Goal: Information Seeking & Learning: Check status

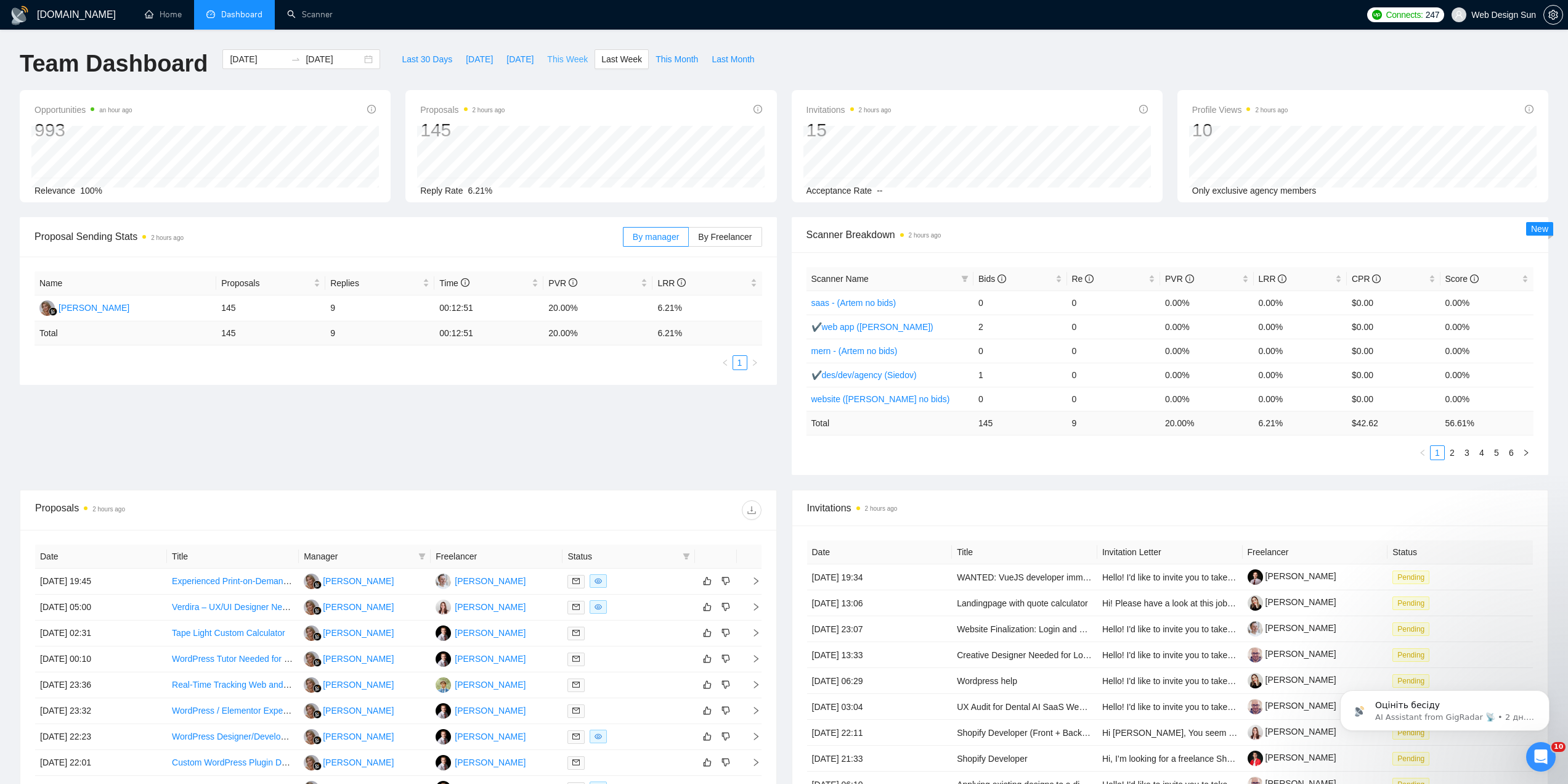
click at [563, 57] on span "This Week" at bounding box center [568, 59] width 41 height 13
type input "[DATE]"
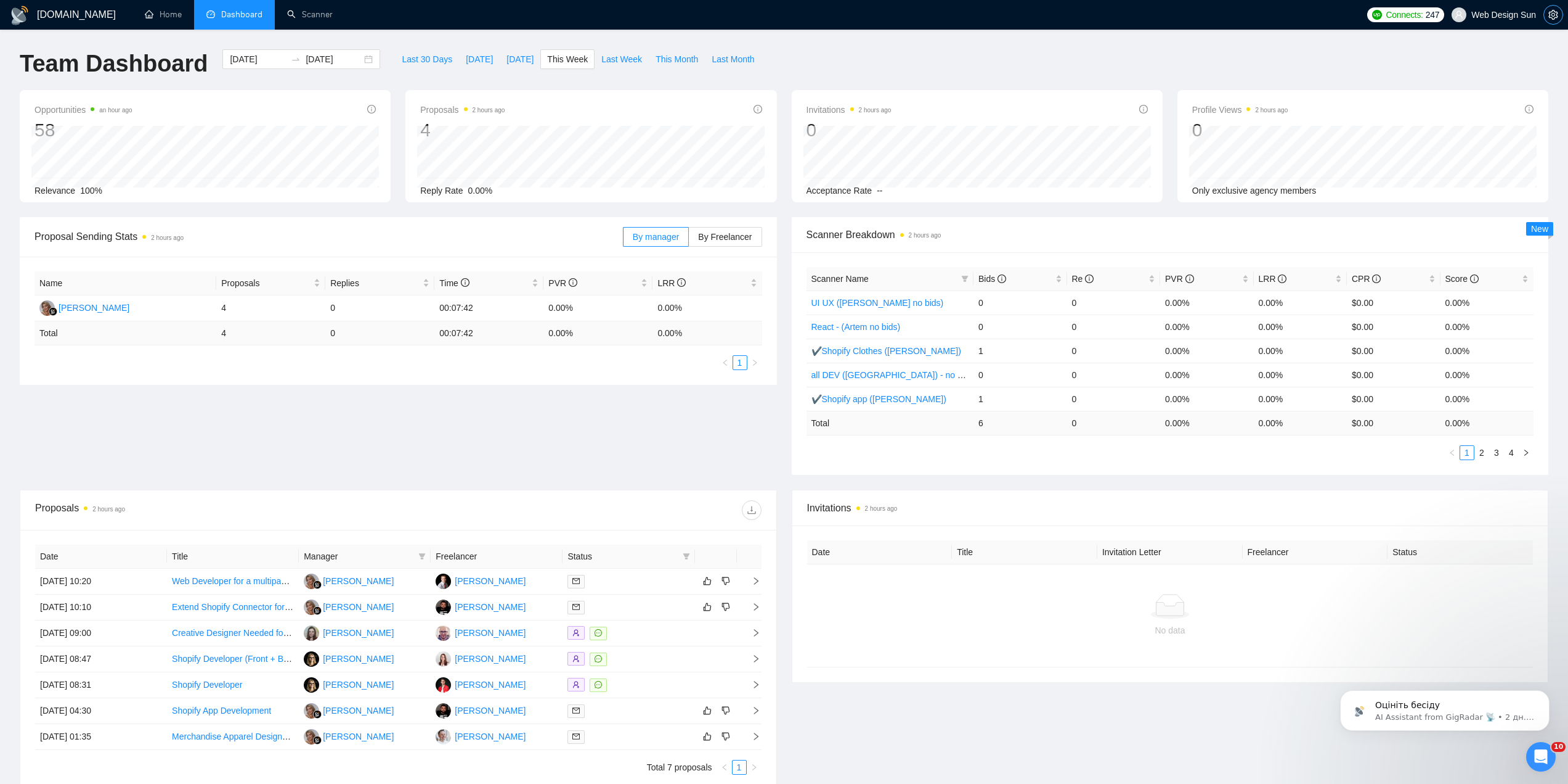
click at [1550, 12] on icon "setting" at bounding box center [1553, 14] width 9 height 10
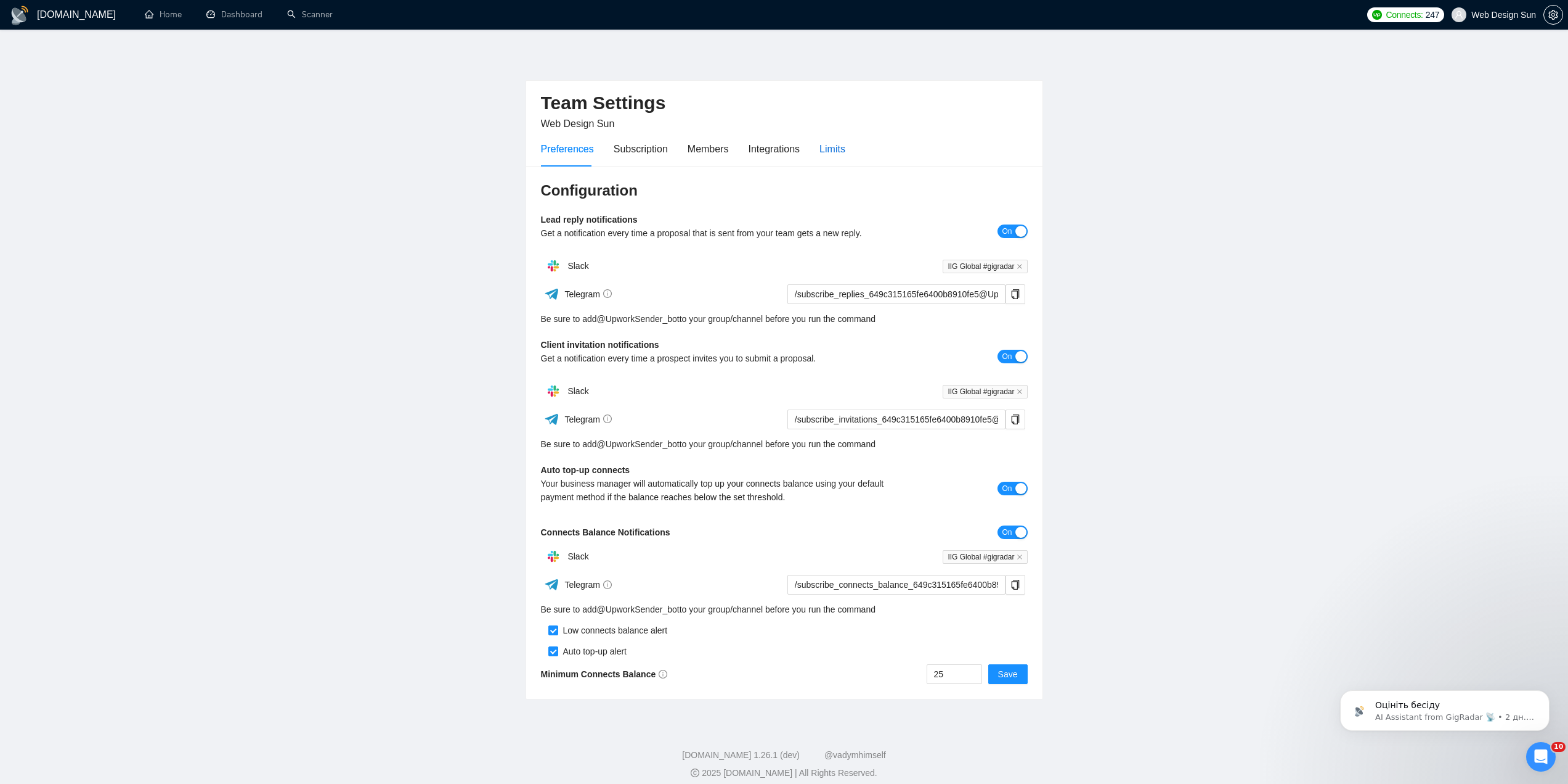
click at [823, 147] on div "Limits" at bounding box center [832, 148] width 26 height 15
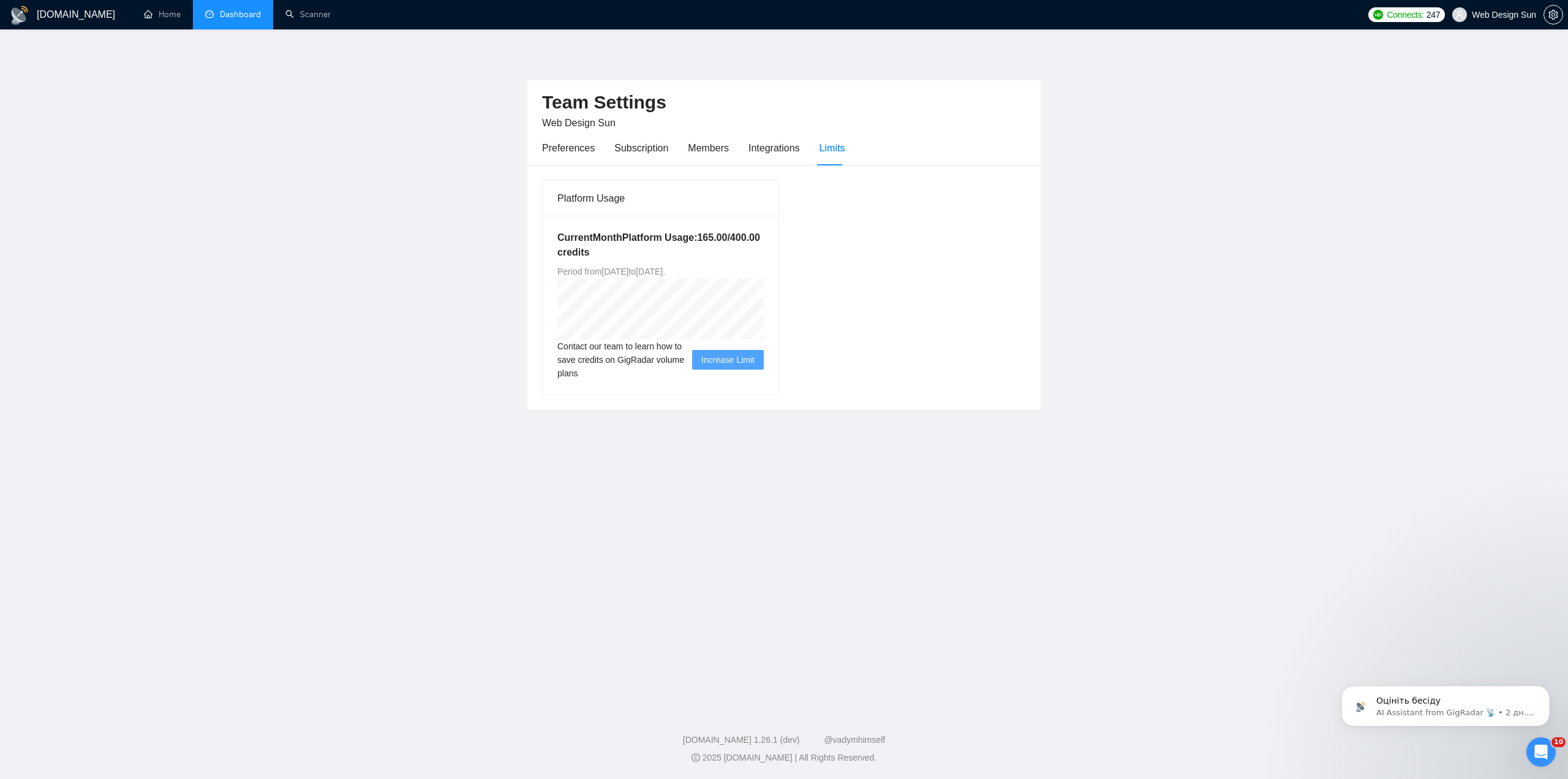
click at [245, 9] on link "Dashboard" at bounding box center [233, 14] width 56 height 11
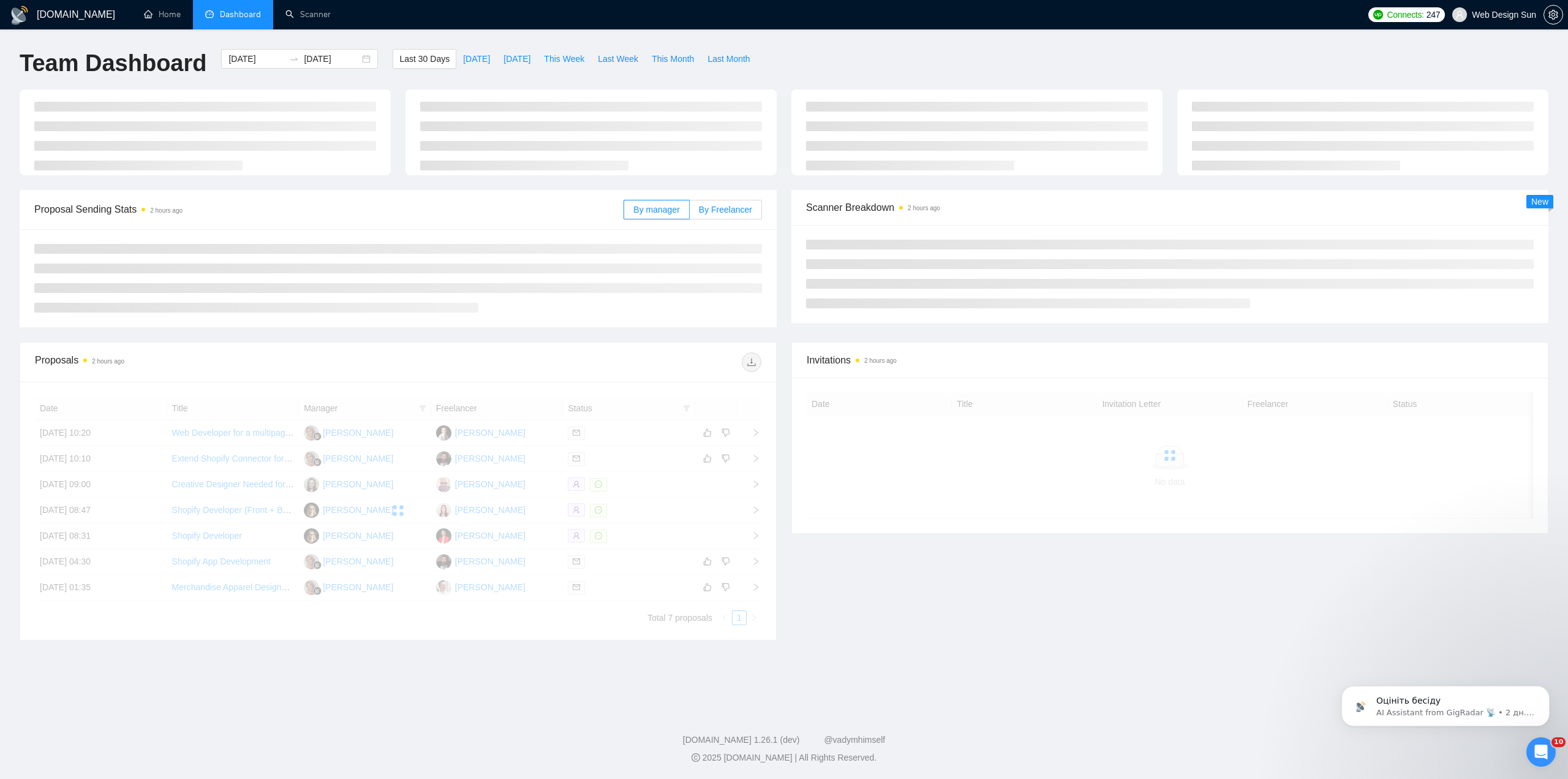
click at [704, 206] on span "By Freelancer" at bounding box center [725, 209] width 53 height 10
click at [690, 213] on input "By Freelancer" at bounding box center [690, 213] width 0 height 0
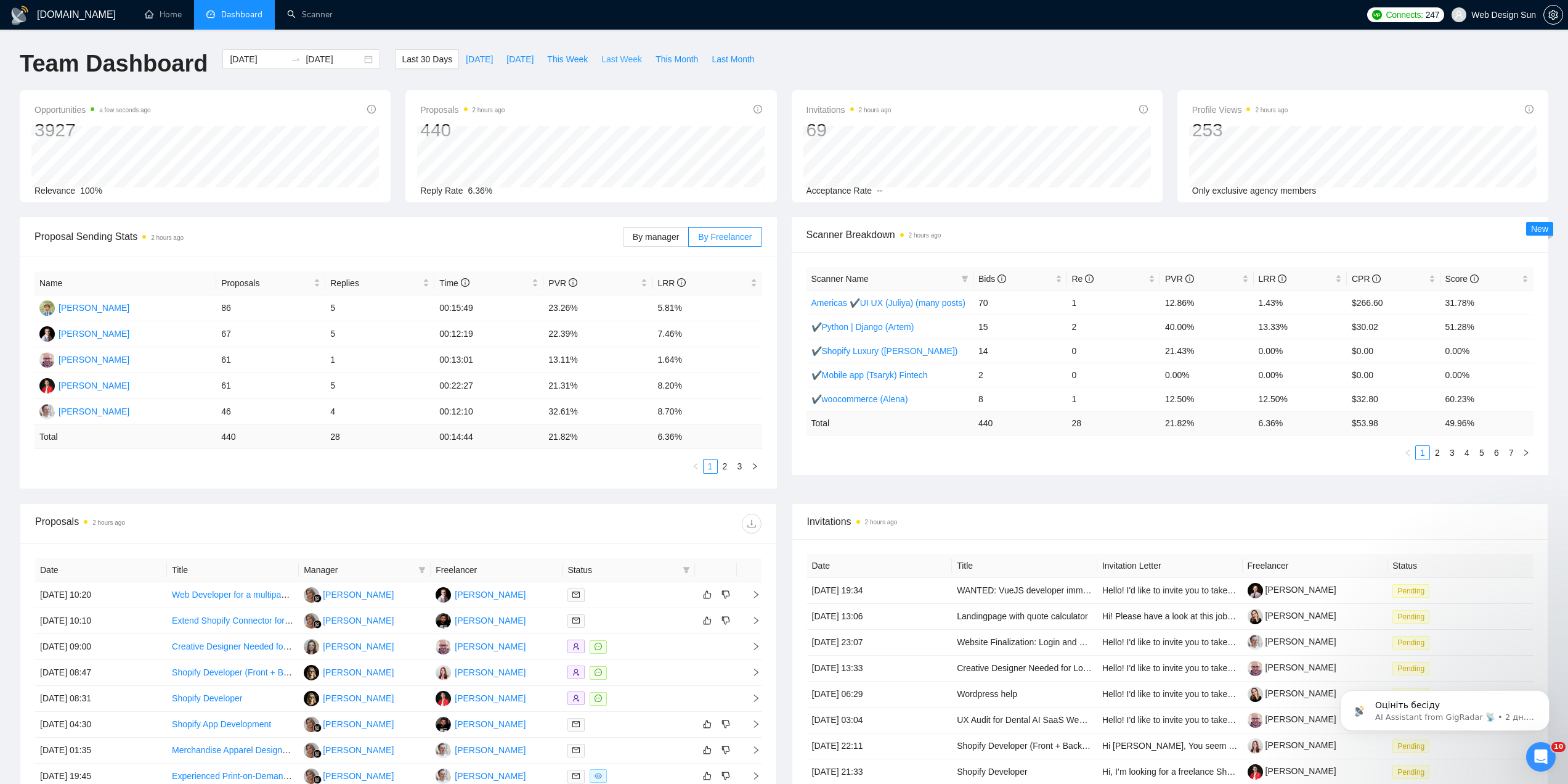
click at [613, 64] on span "Last Week" at bounding box center [622, 59] width 41 height 13
type input "[DATE]"
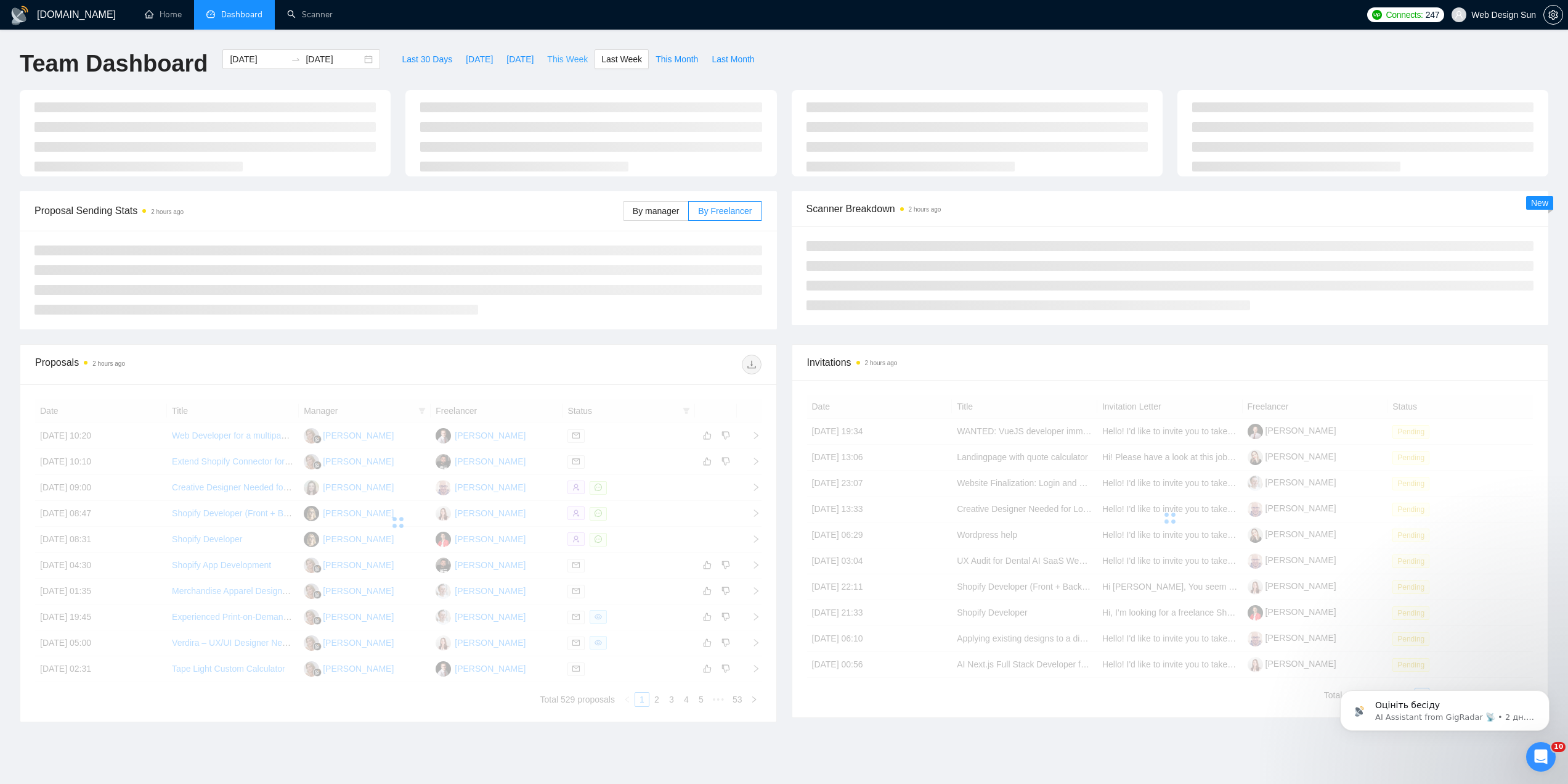
click at [561, 61] on span "This Week" at bounding box center [568, 59] width 41 height 13
type input "[DATE]"
click at [602, 64] on span "Last Week" at bounding box center [622, 59] width 41 height 13
type input "[DATE]"
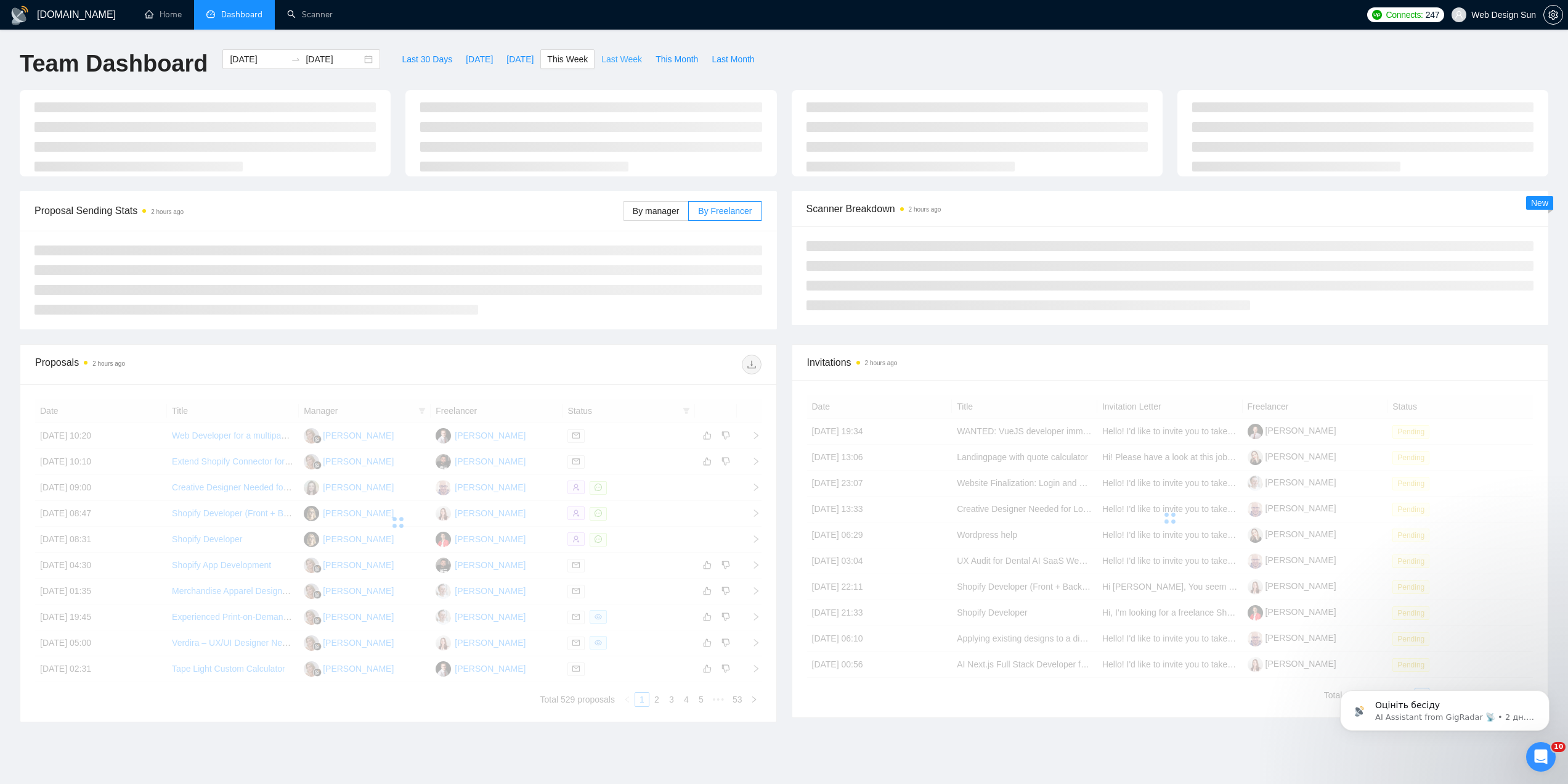
type input "[DATE]"
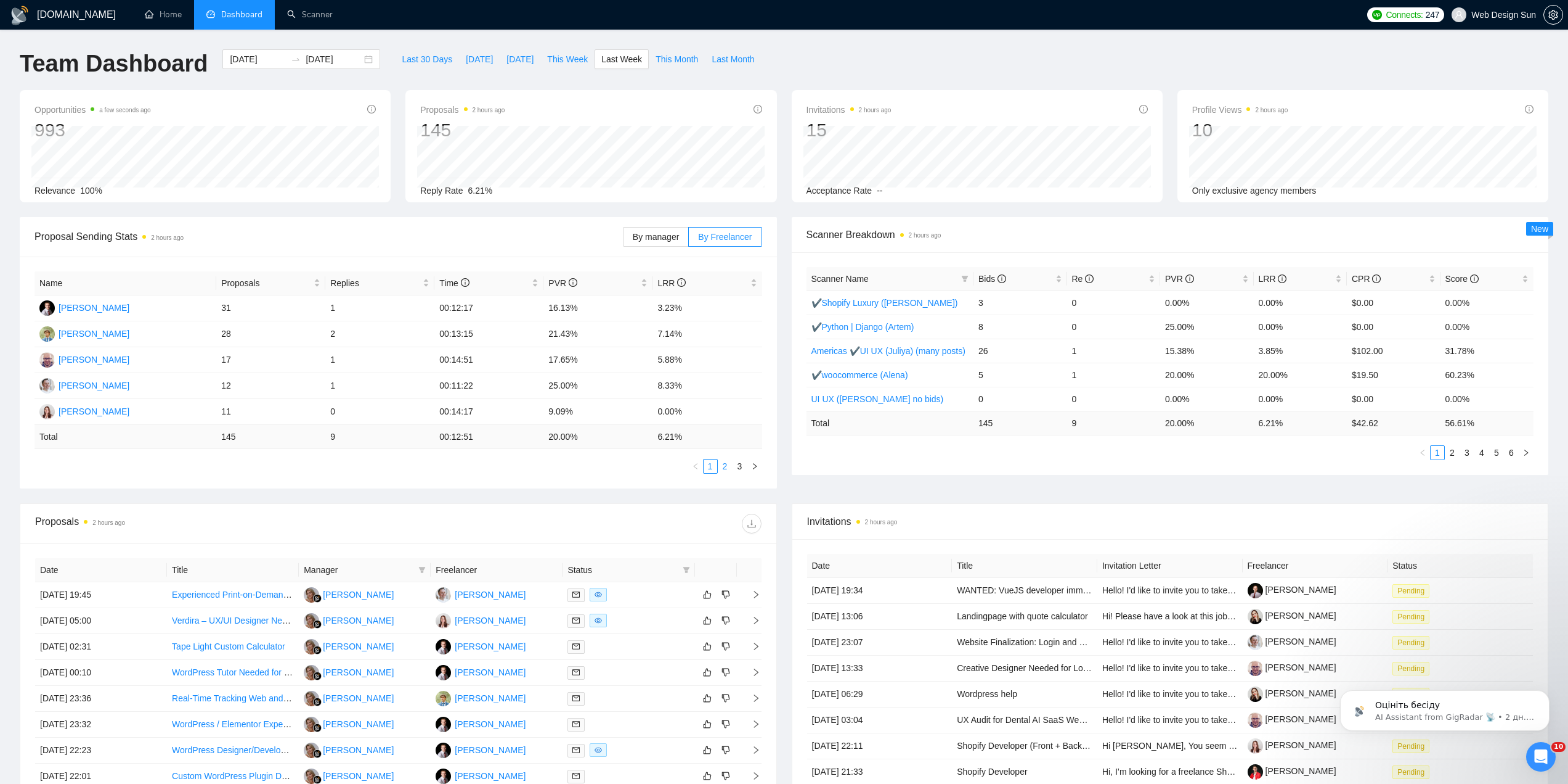
click at [722, 465] on link "2" at bounding box center [725, 465] width 13 height 13
